Goal: Navigation & Orientation: Find specific page/section

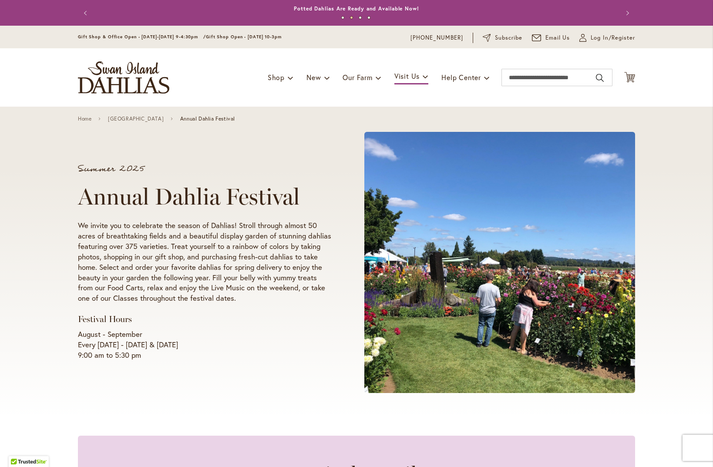
click at [352, 17] on button "2" at bounding box center [351, 17] width 3 height 3
click at [361, 17] on button "3" at bounding box center [360, 17] width 3 height 3
click at [370, 17] on button "4" at bounding box center [369, 17] width 3 height 3
click at [344, 18] on button "1" at bounding box center [342, 17] width 3 height 3
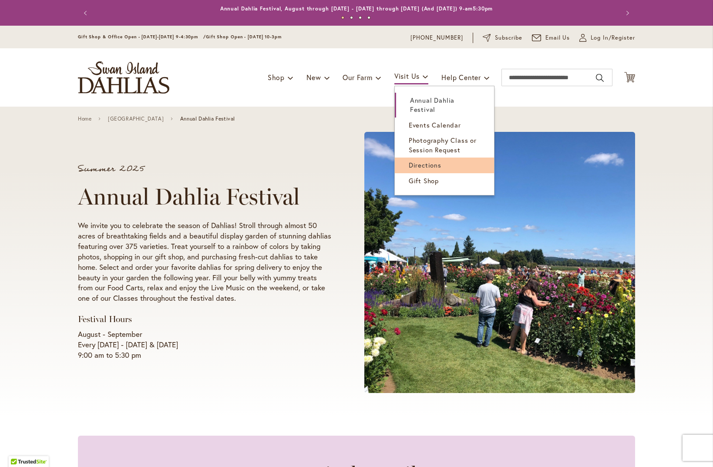
click at [423, 166] on span "Directions" at bounding box center [425, 165] width 33 height 9
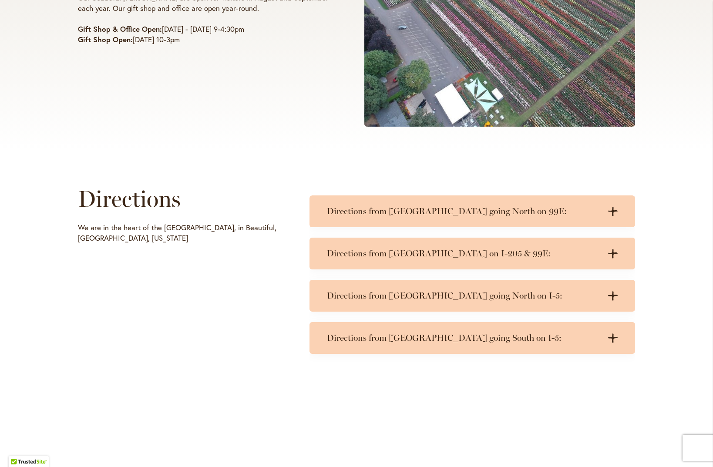
scroll to position [268, 0]
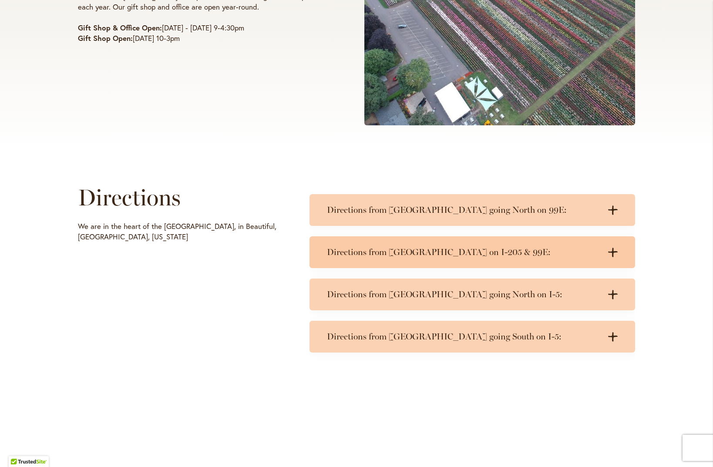
click at [595, 252] on h3 "Directions from Portland on I-205 & 99E:" at bounding box center [464, 252] width 274 height 11
